Goal: Task Accomplishment & Management: Complete application form

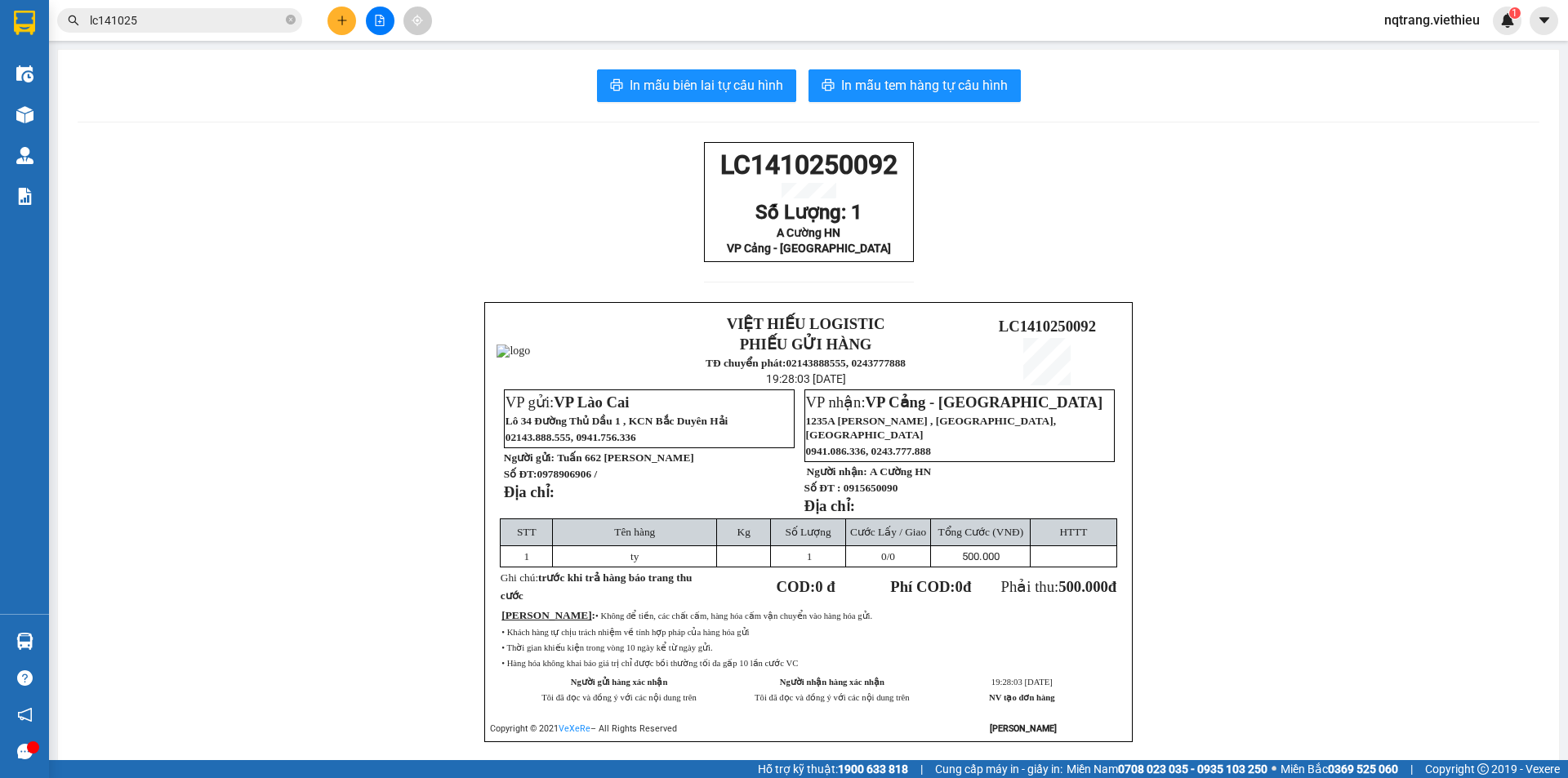
click at [294, 287] on div "LC1410250092 Số Lượng: 1 A Cường HN VP Cảng - [GEOGRAPHIC_DATA] VIỆT HIẾU LOGIS…" at bounding box center [808, 461] width 1461 height 640
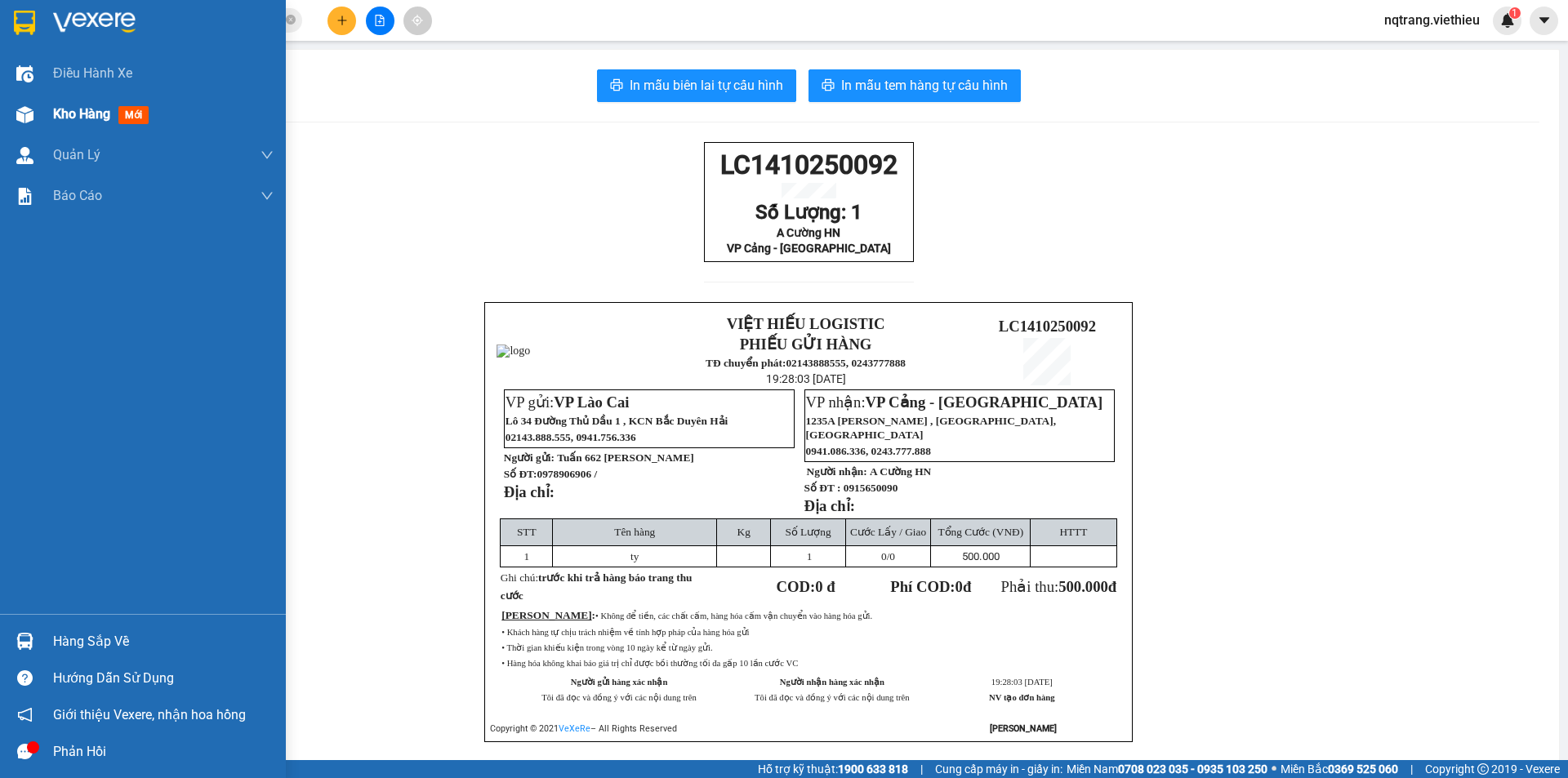
click at [78, 119] on span "Kho hàng" at bounding box center [81, 114] width 57 height 16
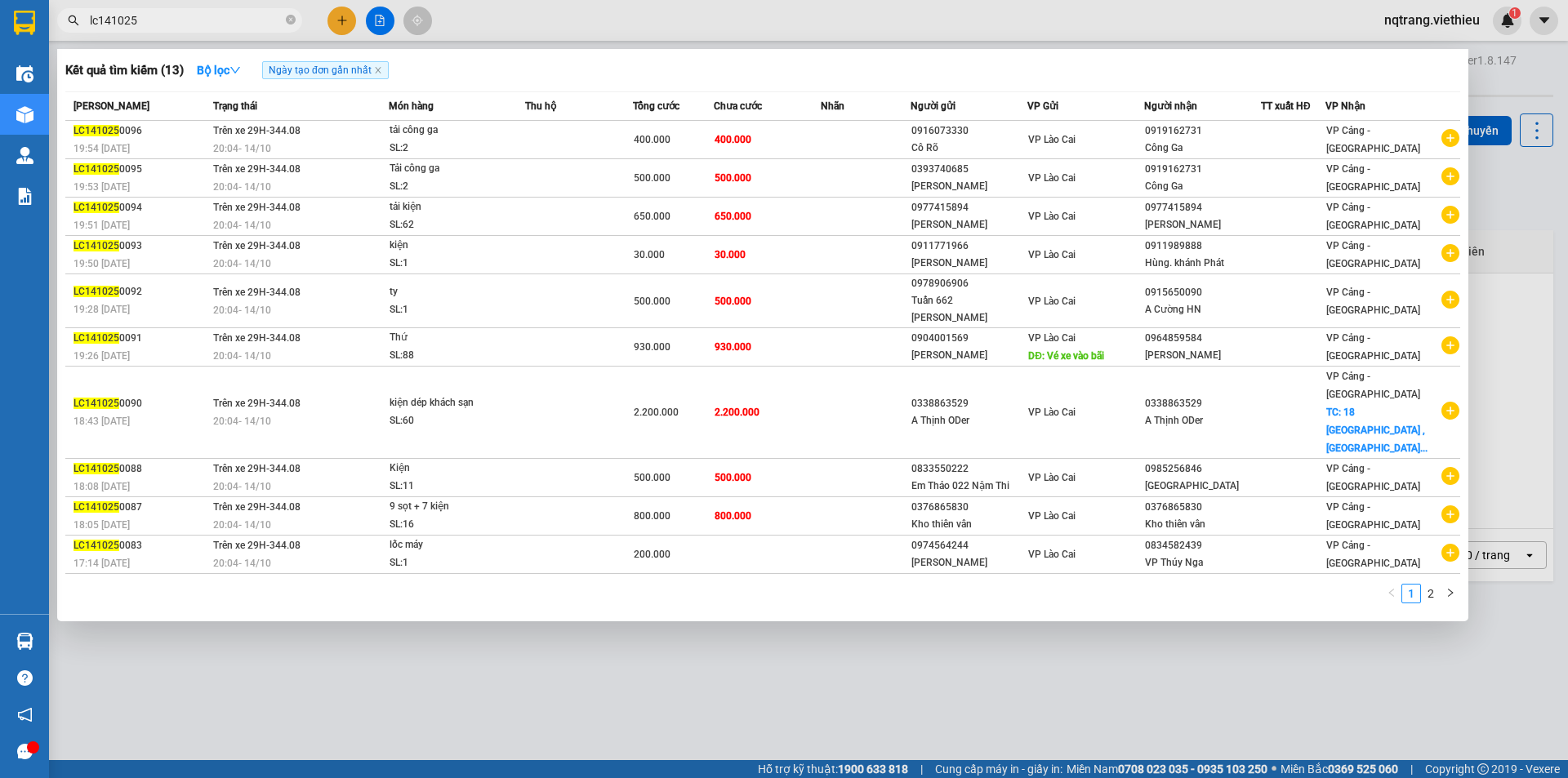
drag, startPoint x: 155, startPoint y: 21, endPoint x: 61, endPoint y: 21, distance: 94.0
click at [61, 21] on span "lc141025" at bounding box center [179, 21] width 245 height 24
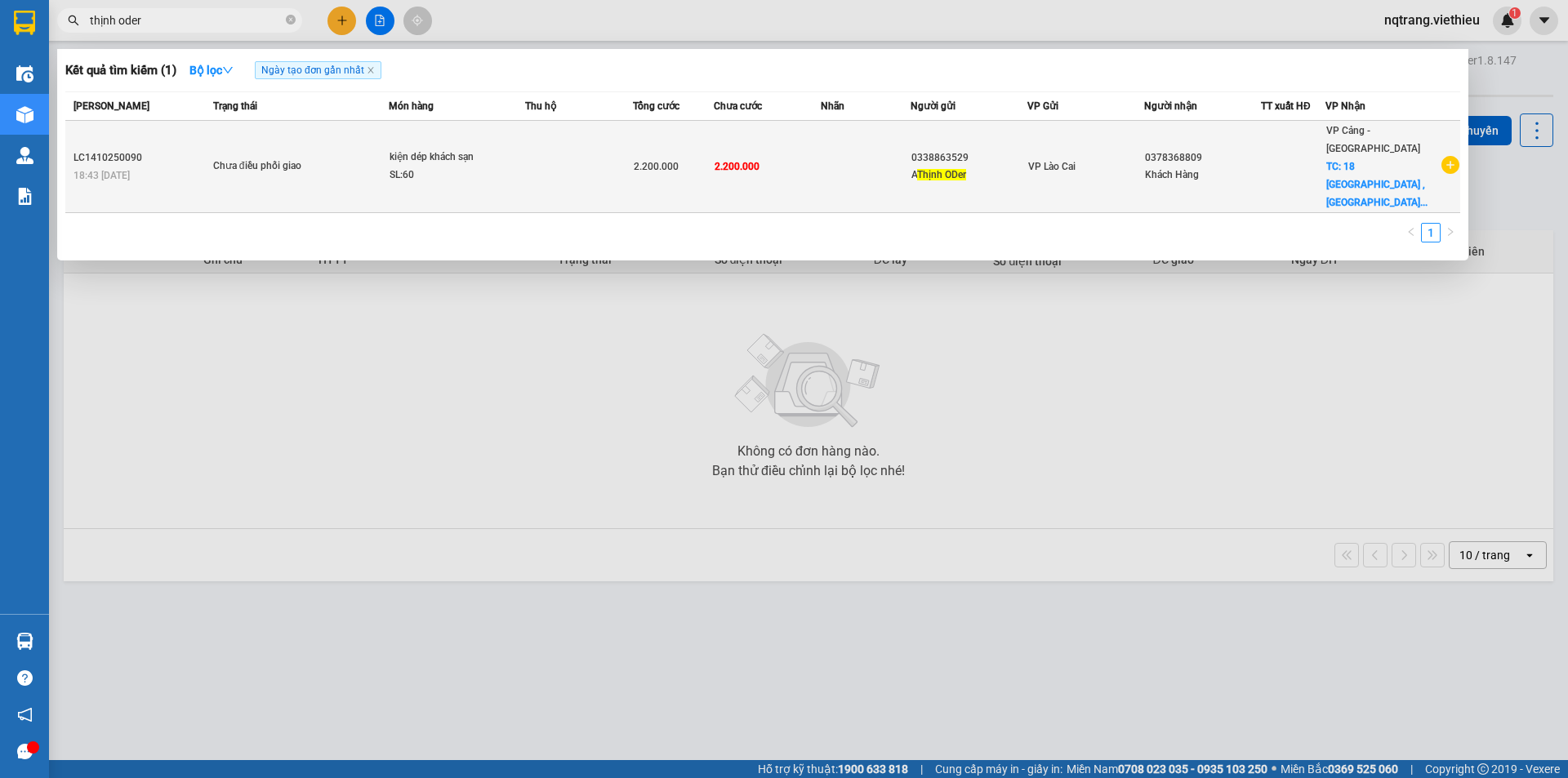
type input "thịnh oder"
click at [892, 159] on td at bounding box center [865, 166] width 90 height 92
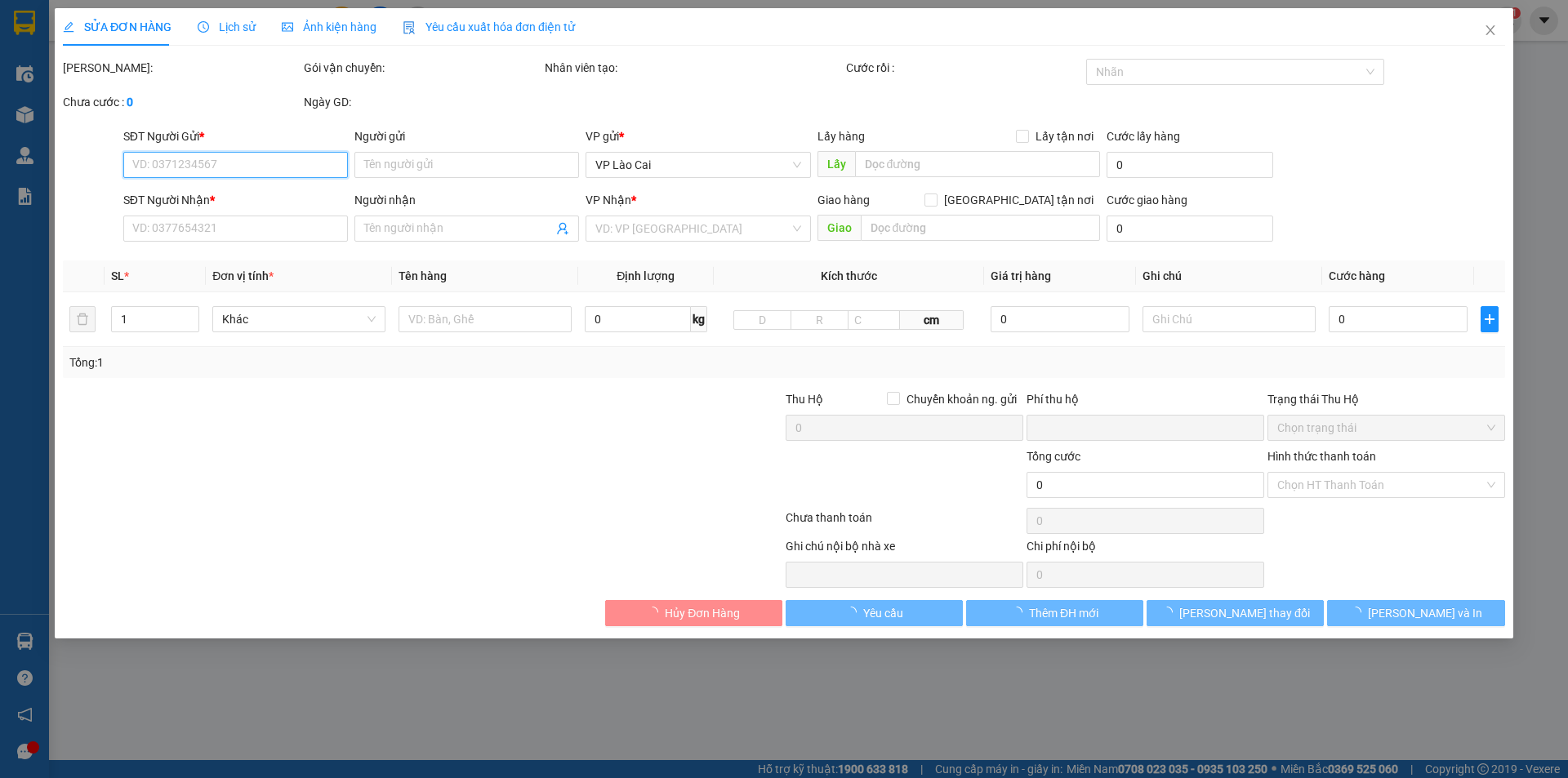
type input "0338863529"
type input "A Thịnh ODer"
type input "0378368809"
type input "Khách Hàng"
checkbox input "true"
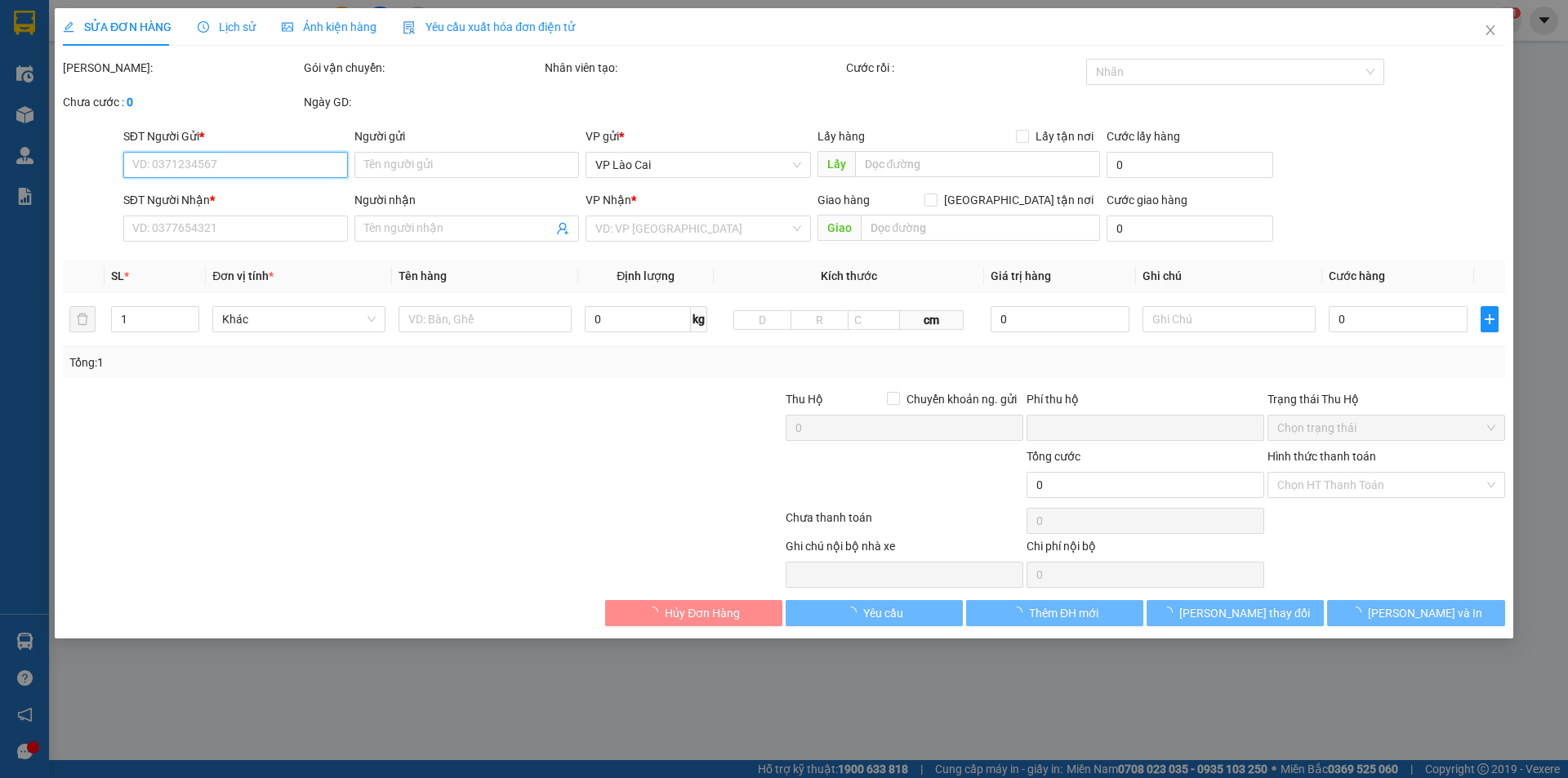
type input "18 [GEOGRAPHIC_DATA] , [GEOGRAPHIC_DATA], HN"
type input "0"
type input "2.200.000"
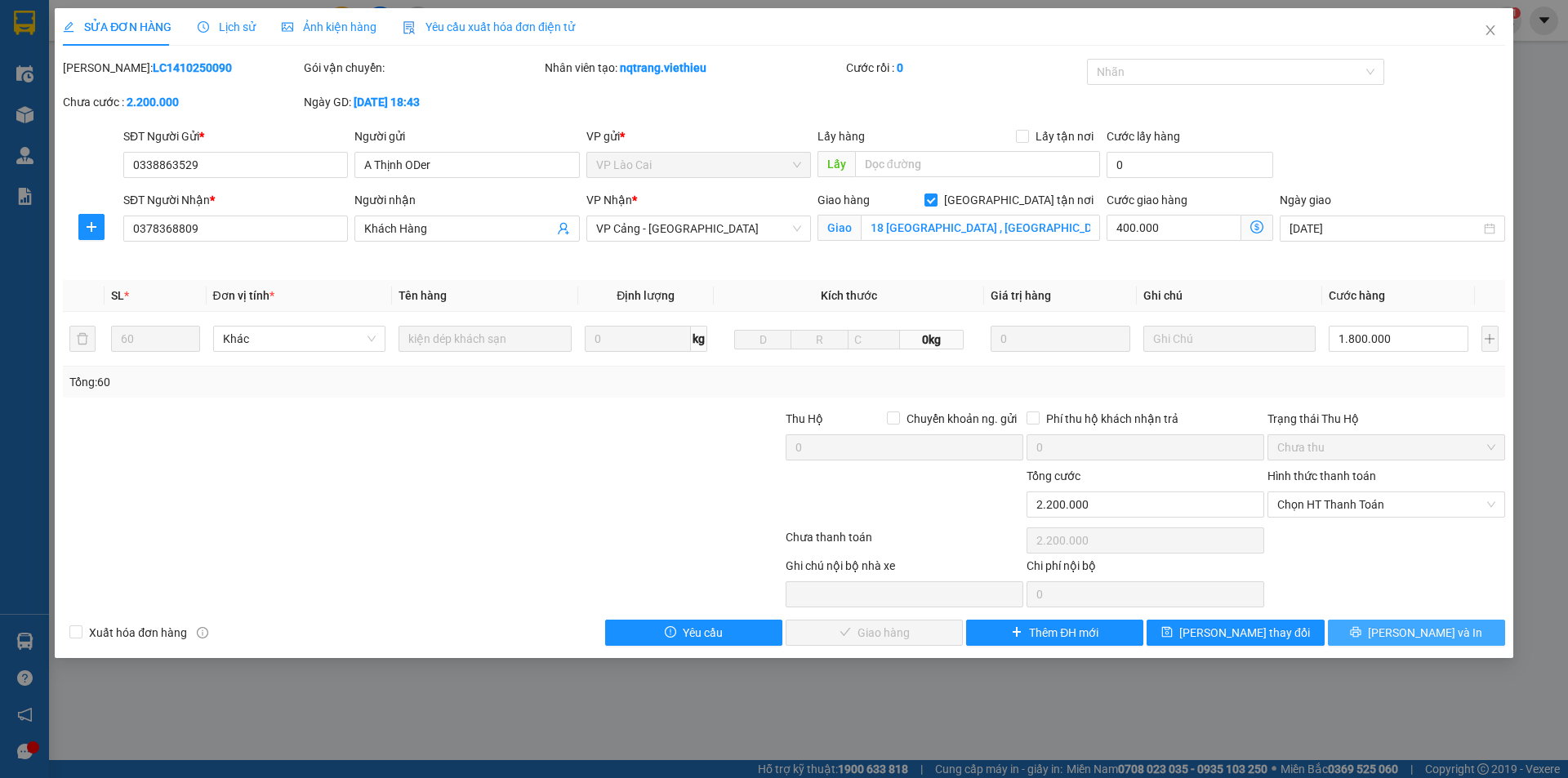
click at [1361, 638] on span "printer" at bounding box center [1356, 632] width 11 height 13
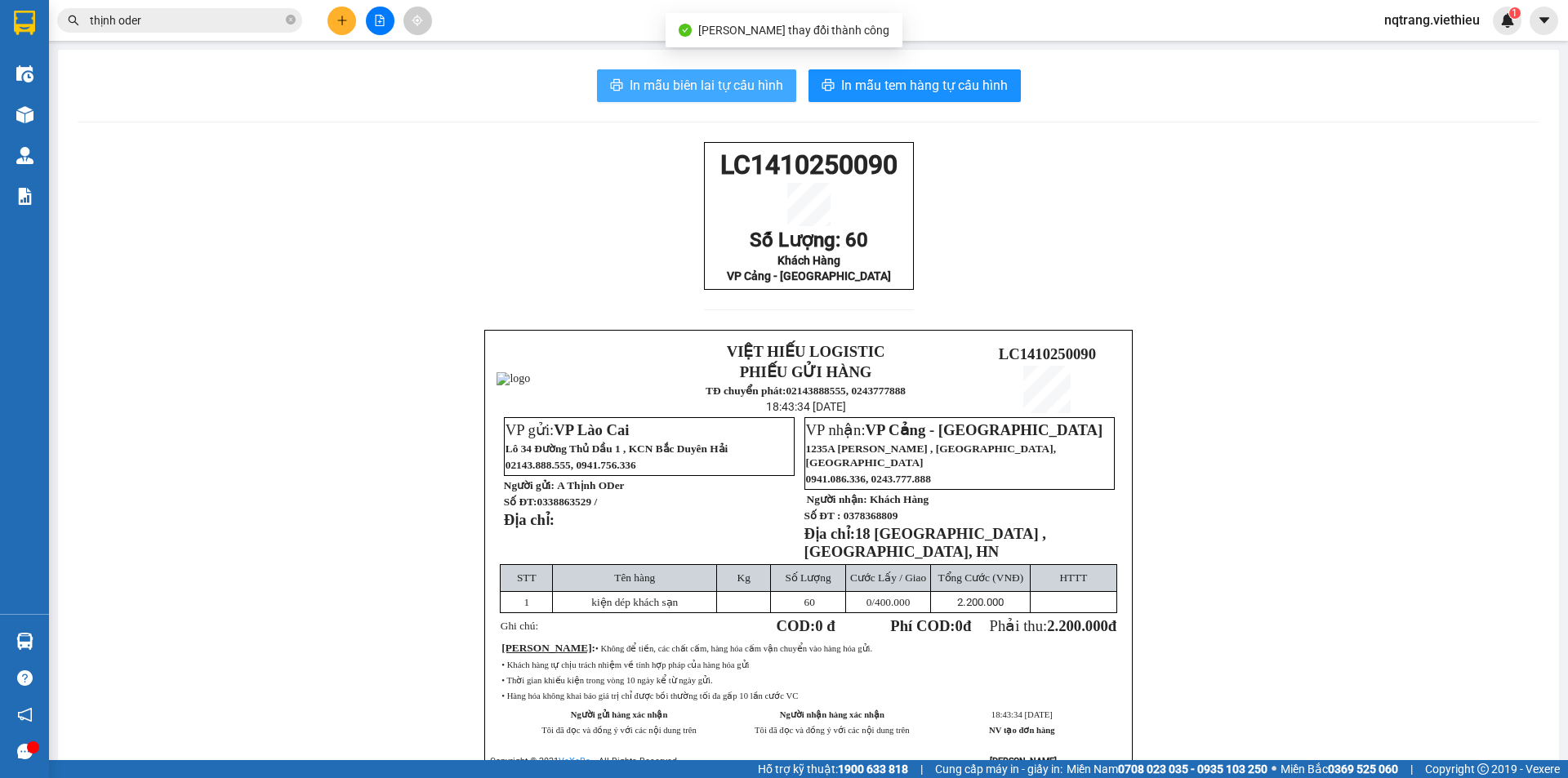
click at [707, 88] on span "In mẫu biên lai tự cấu hình" at bounding box center [706, 85] width 153 height 21
